Goal: Understand process/instructions: Learn how to perform a task or action

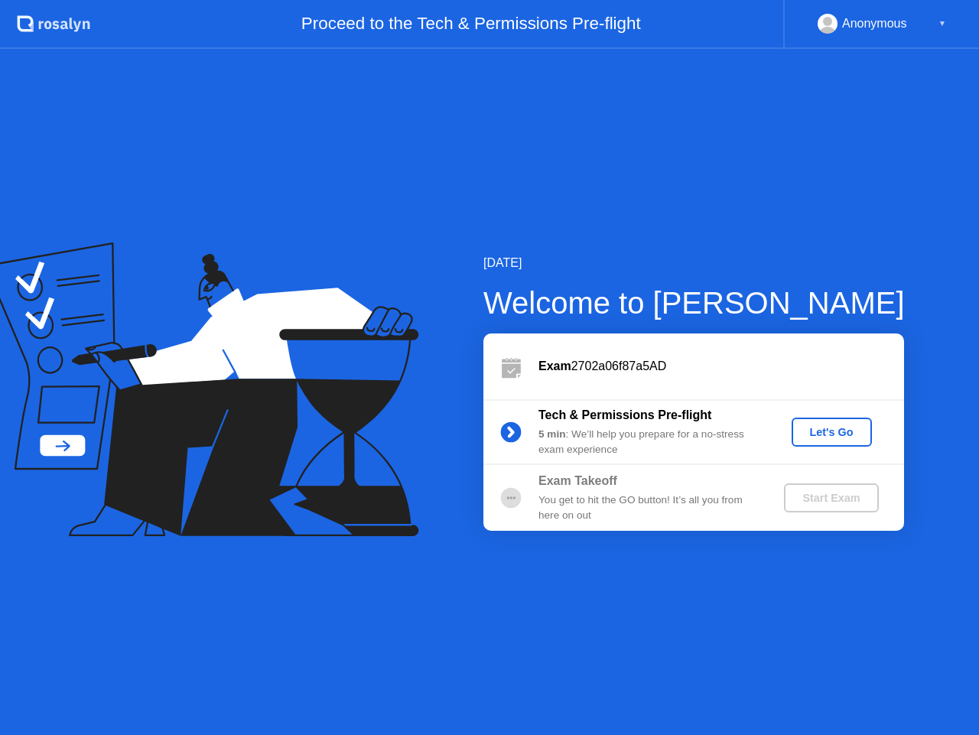
click at [835, 426] on div "Let's Go" at bounding box center [832, 432] width 68 height 12
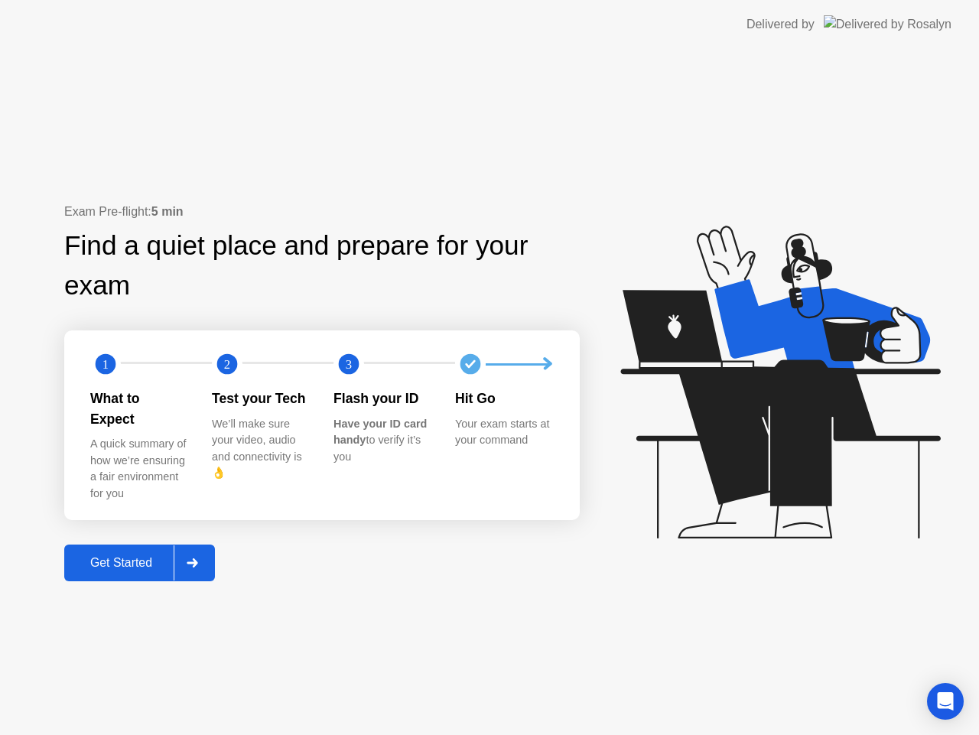
click at [194, 558] on icon at bounding box center [192, 562] width 11 height 9
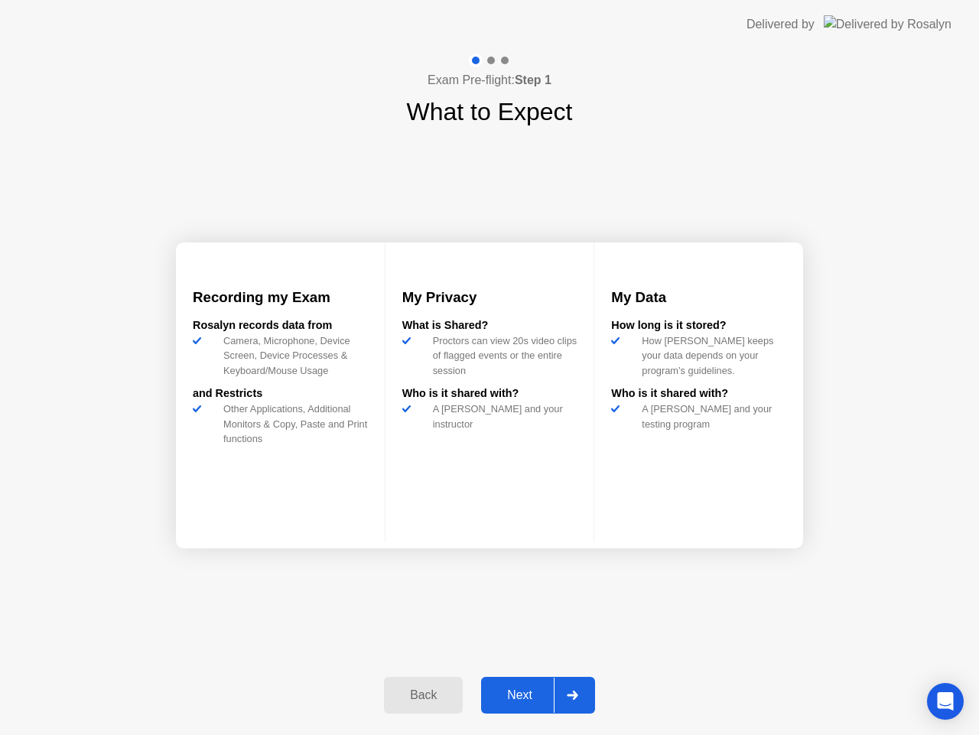
click at [575, 693] on icon at bounding box center [572, 695] width 11 height 9
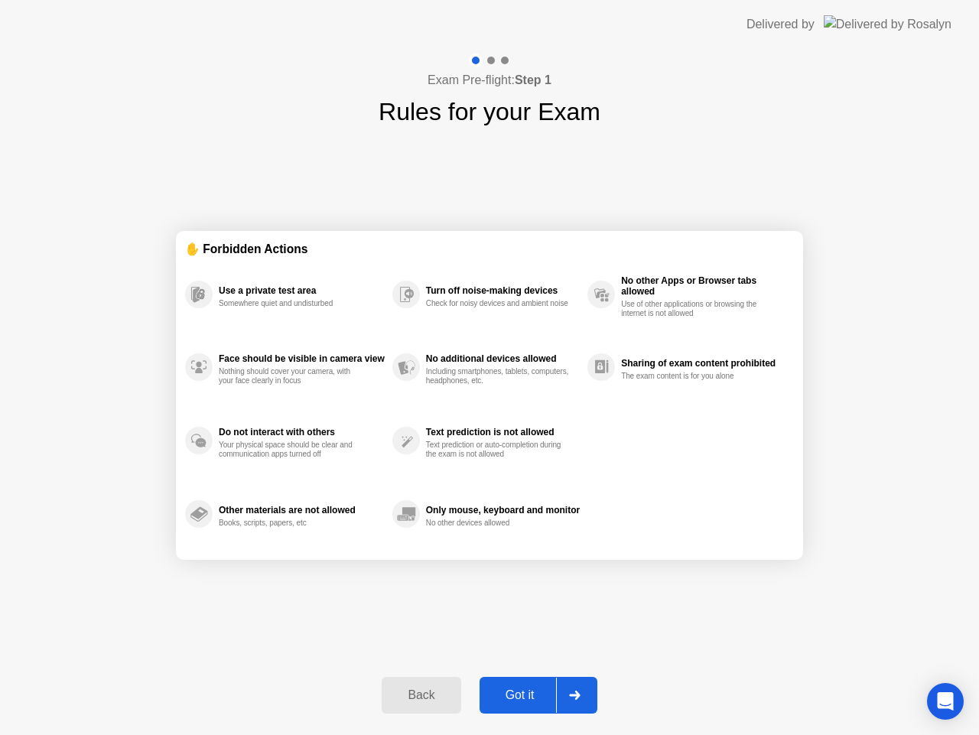
click at [578, 703] on div at bounding box center [574, 695] width 37 height 35
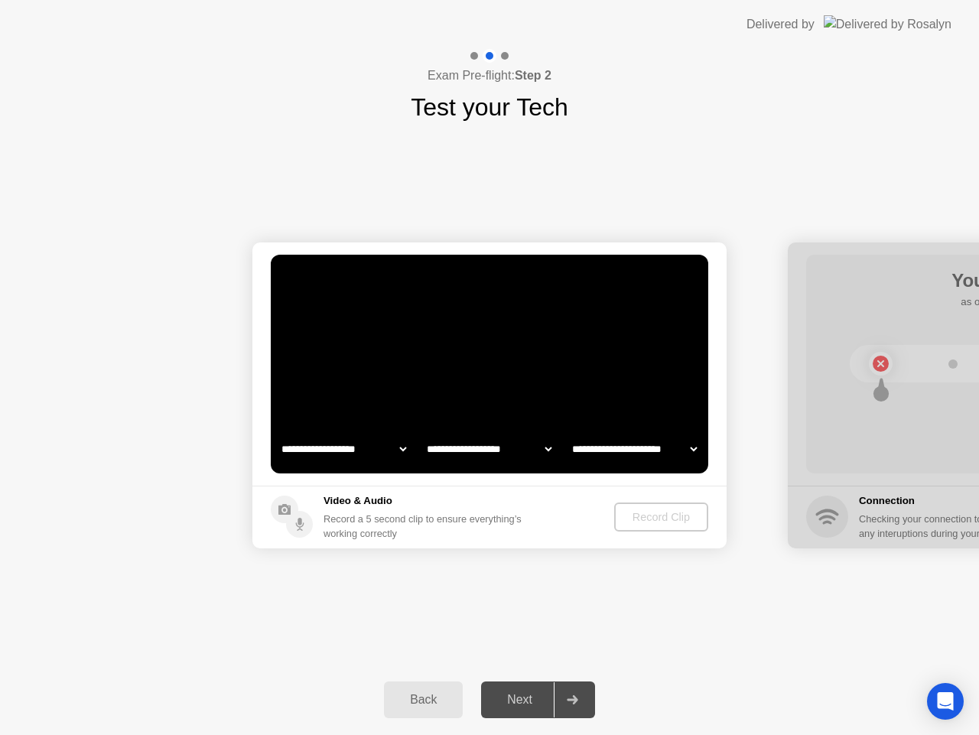
select select "*******"
select select "**********"
select select "*******"
click at [678, 515] on div "Record Clip" at bounding box center [662, 517] width 82 height 12
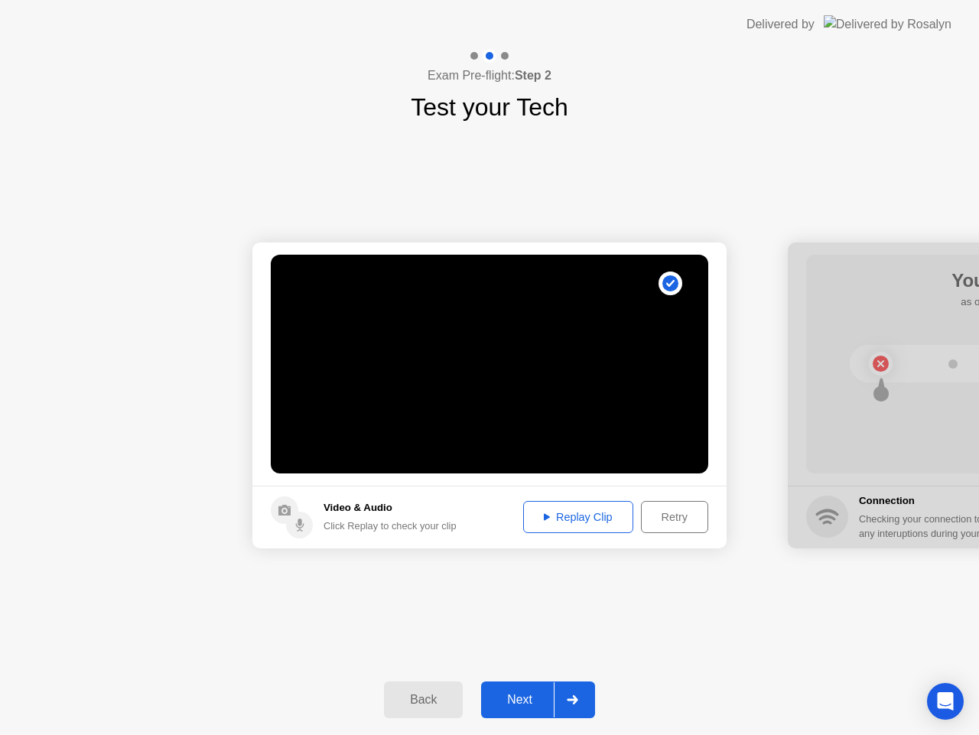
click at [584, 698] on div at bounding box center [572, 699] width 37 height 35
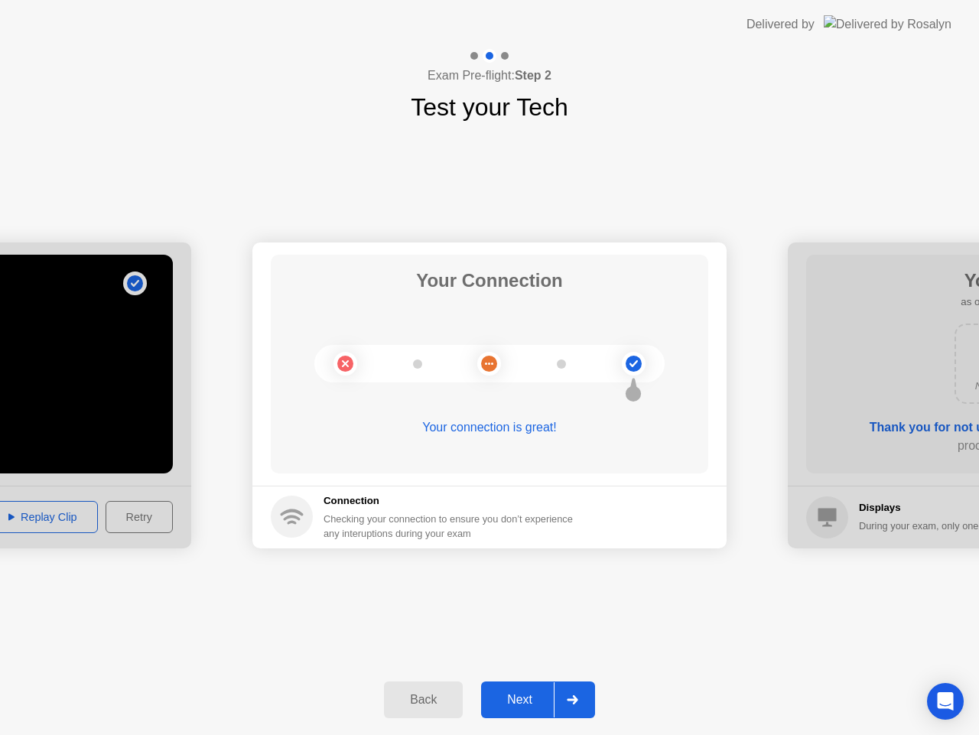
click at [584, 698] on div at bounding box center [572, 699] width 37 height 35
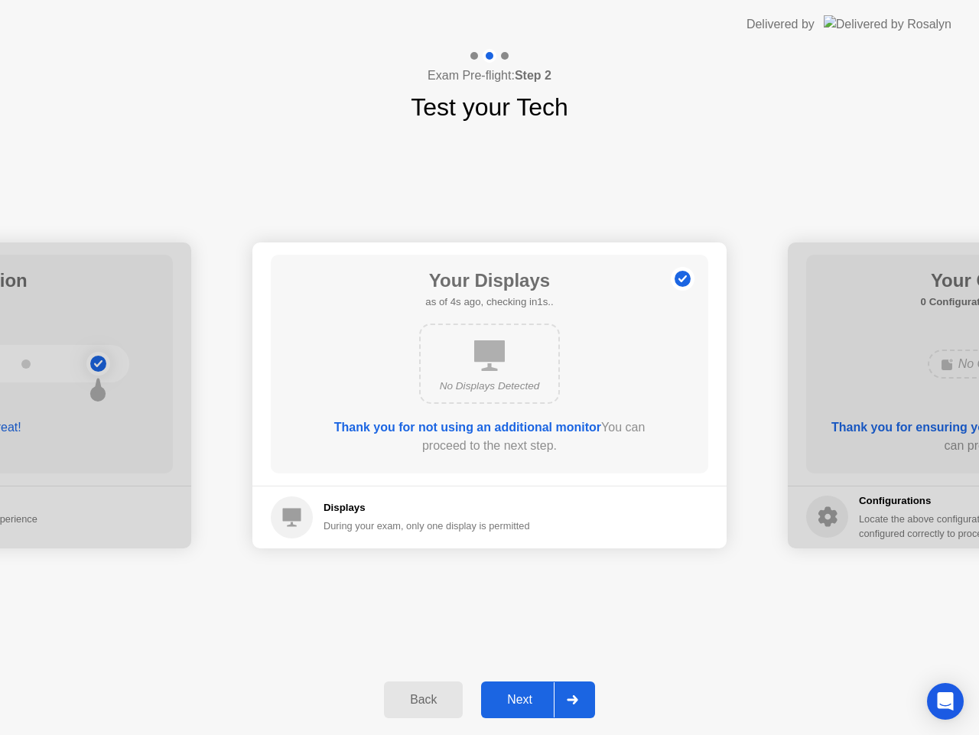
click at [584, 698] on div at bounding box center [572, 699] width 37 height 35
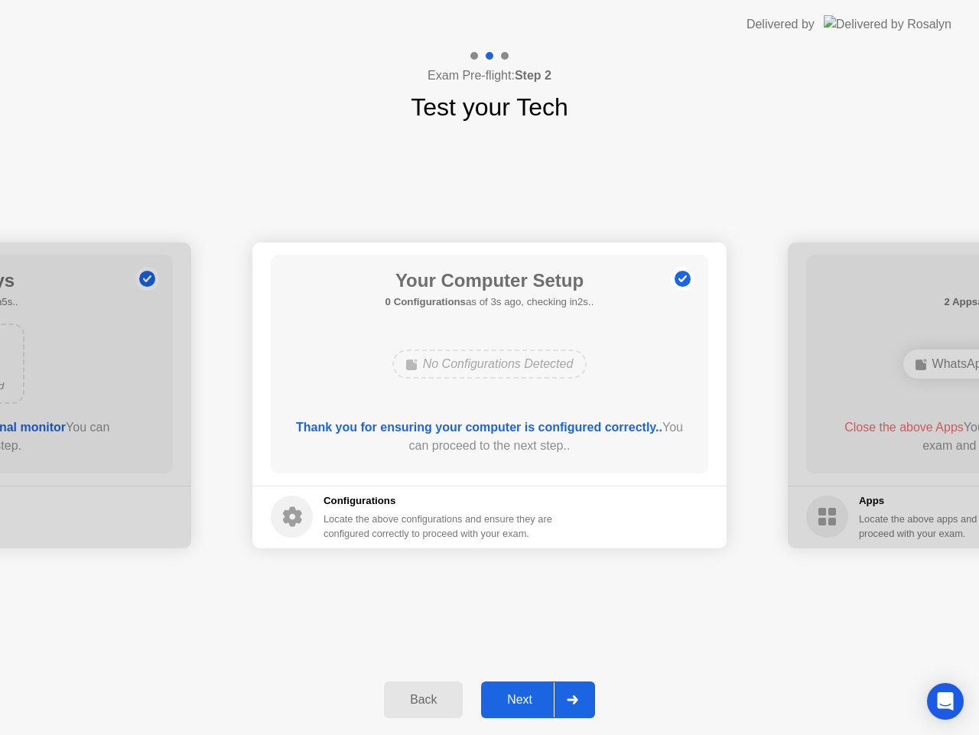
click at [584, 698] on div at bounding box center [572, 699] width 37 height 35
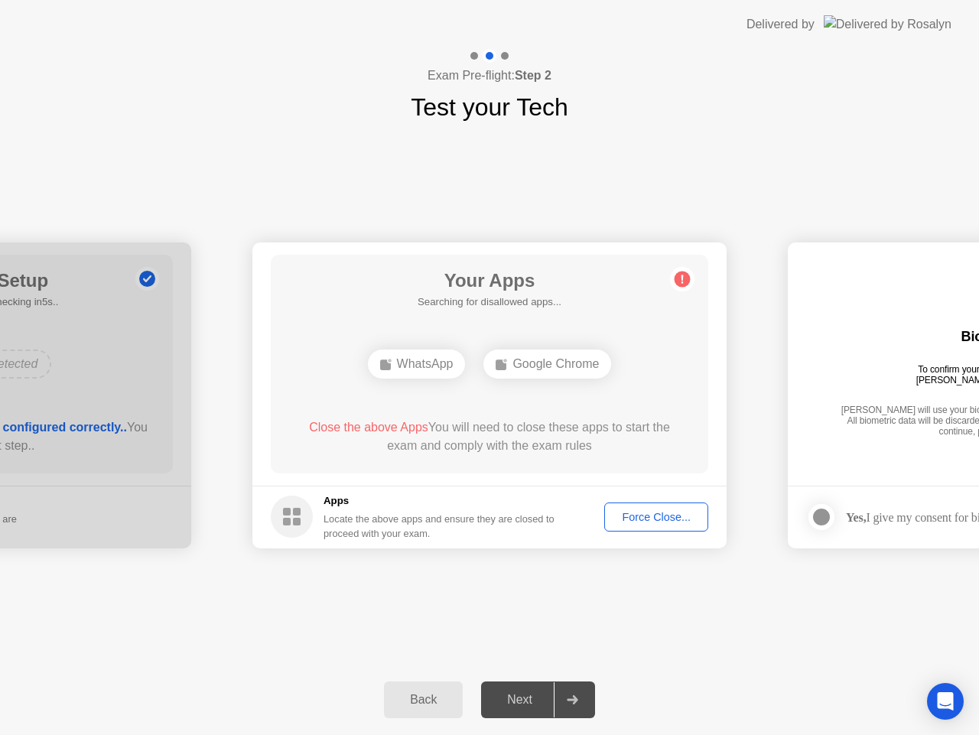
click at [578, 698] on icon at bounding box center [572, 699] width 11 height 9
click at [656, 518] on div "Force Close..." at bounding box center [656, 517] width 93 height 12
click at [643, 518] on div "Force Close..." at bounding box center [656, 517] width 93 height 12
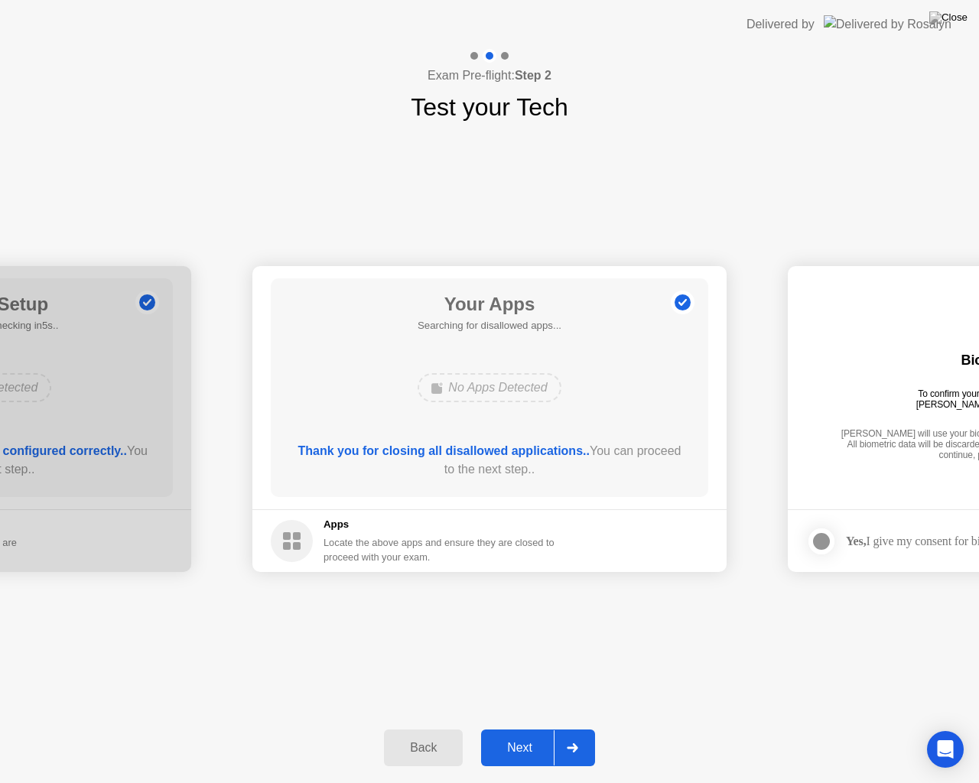
click at [573, 734] on icon at bounding box center [572, 748] width 11 height 9
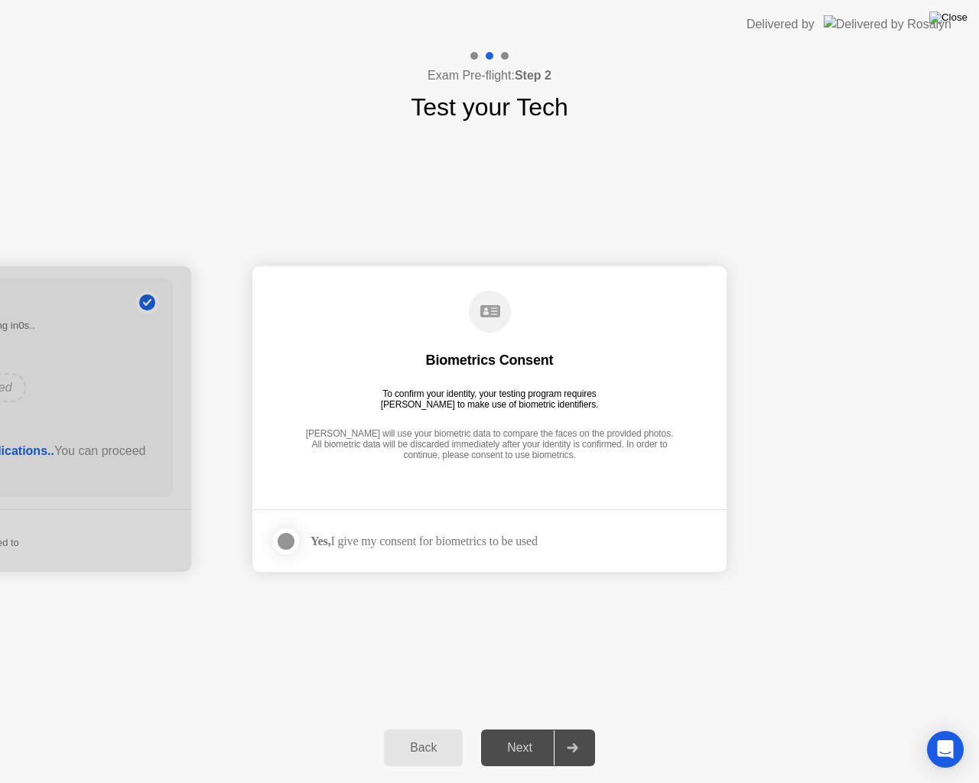
click at [959, 17] on img at bounding box center [948, 17] width 38 height 12
